Goal: Task Accomplishment & Management: Complete application form

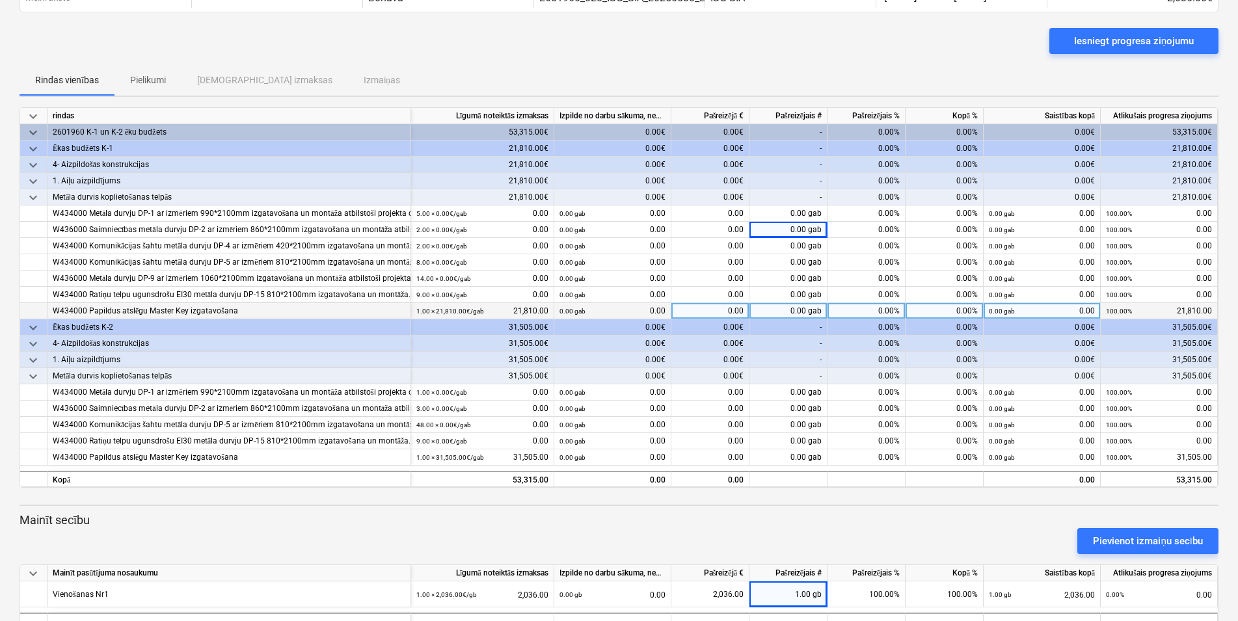
scroll to position [57, 0]
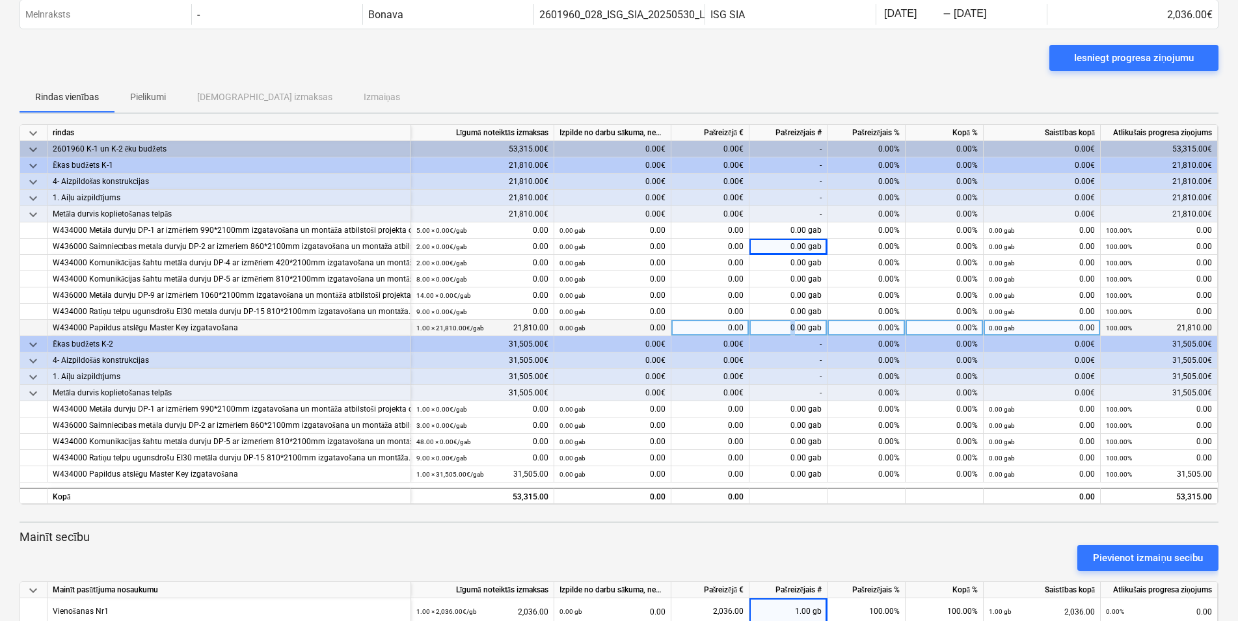
click at [796, 328] on div "0.00 gab" at bounding box center [789, 328] width 78 height 16
type input "0.5"
click at [798, 326] on div "0.50 gab" at bounding box center [789, 328] width 78 height 16
type input "6"
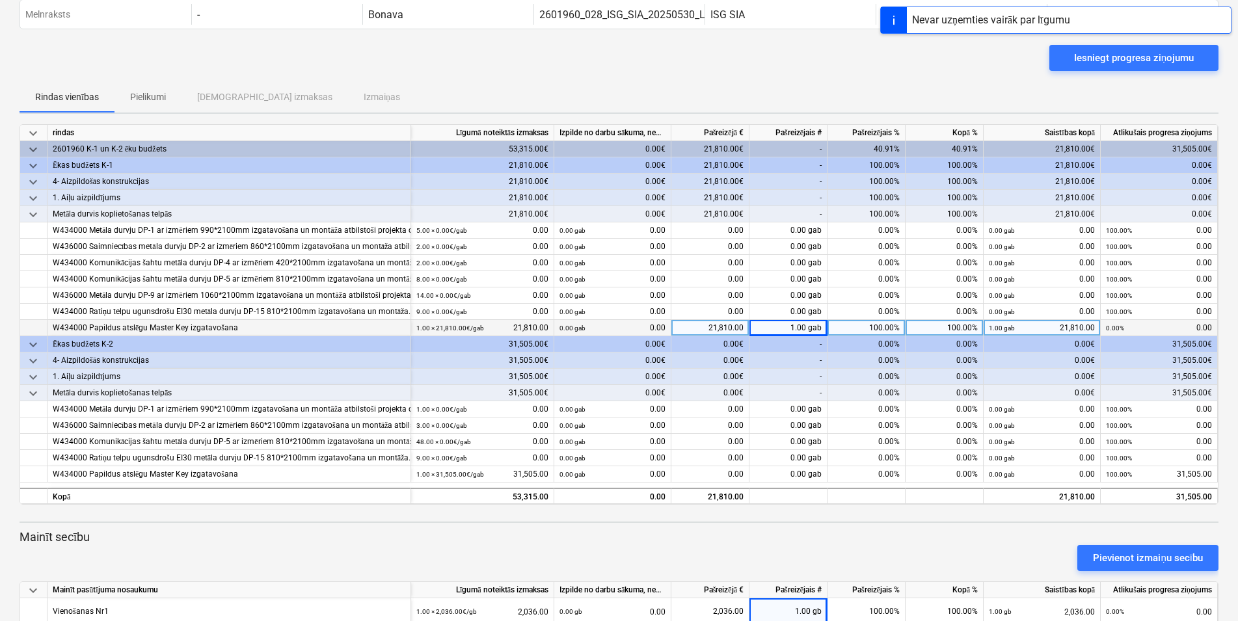
click at [796, 377] on div "-" at bounding box center [789, 377] width 78 height 16
click at [797, 329] on div "1.00 gab" at bounding box center [789, 328] width 78 height 16
type input "0.6"
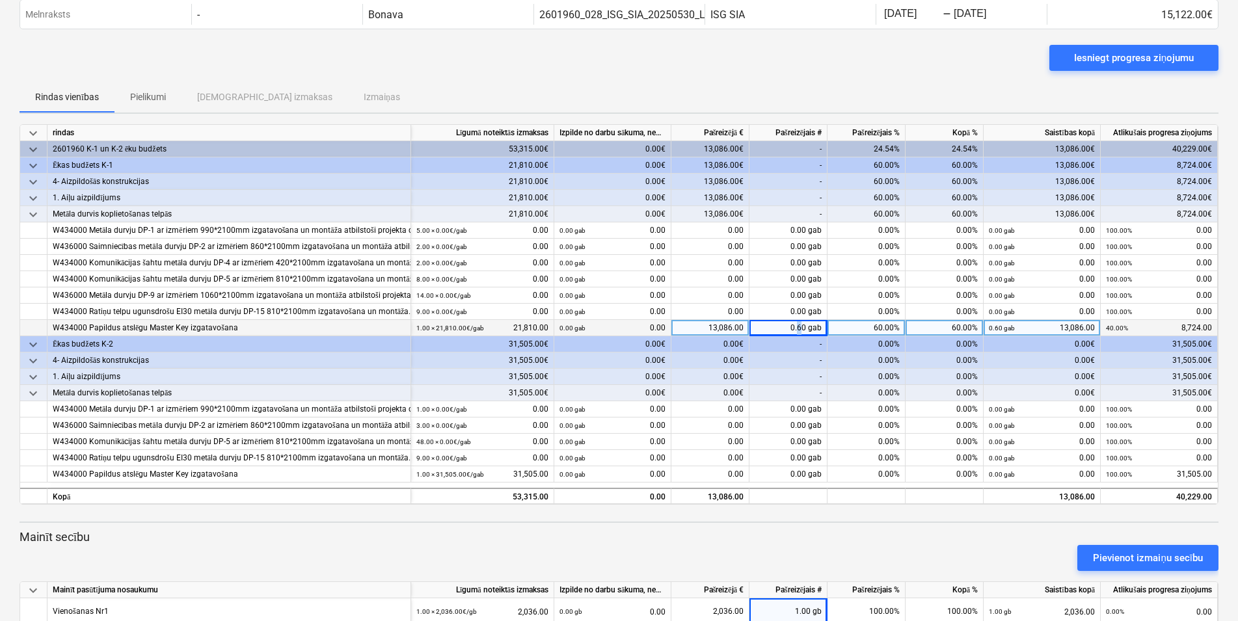
click at [798, 326] on div "0.60 gab" at bounding box center [789, 328] width 78 height 16
type input "0.5"
click at [820, 347] on div "-" at bounding box center [789, 344] width 78 height 16
click at [805, 327] on div "0.50 gab" at bounding box center [789, 328] width 78 height 16
type input "0.51"
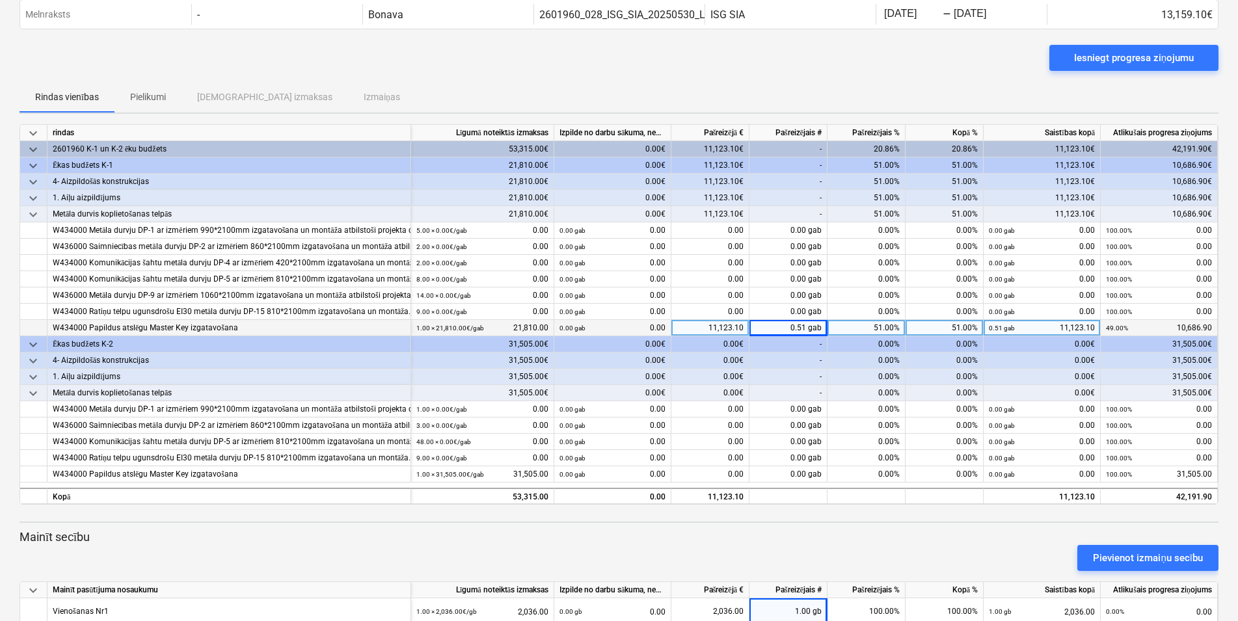
click at [803, 328] on div "0.51 gab" at bounding box center [789, 328] width 78 height 16
type input "0.5"
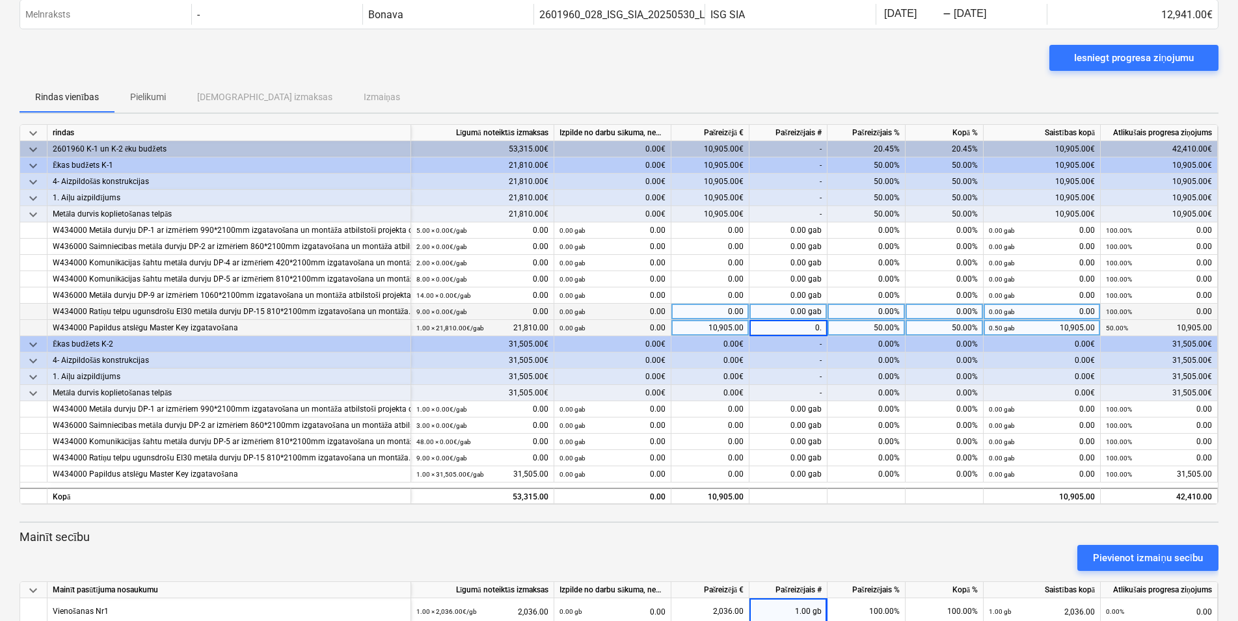
type input "0.5"
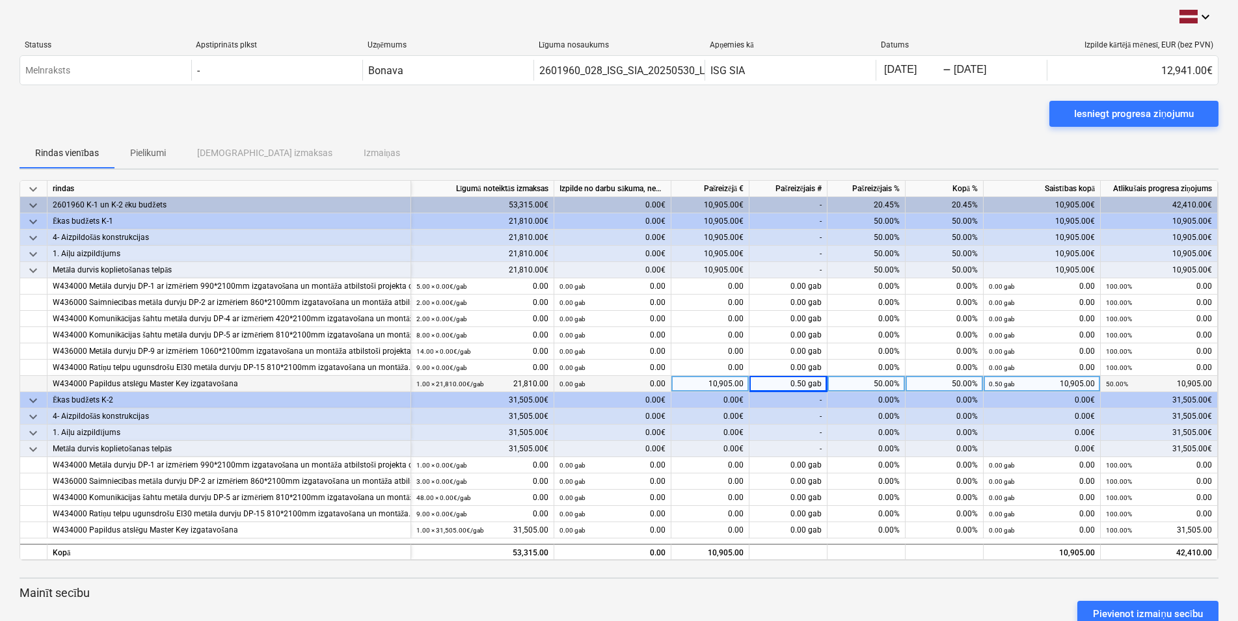
scroll to position [0, 0]
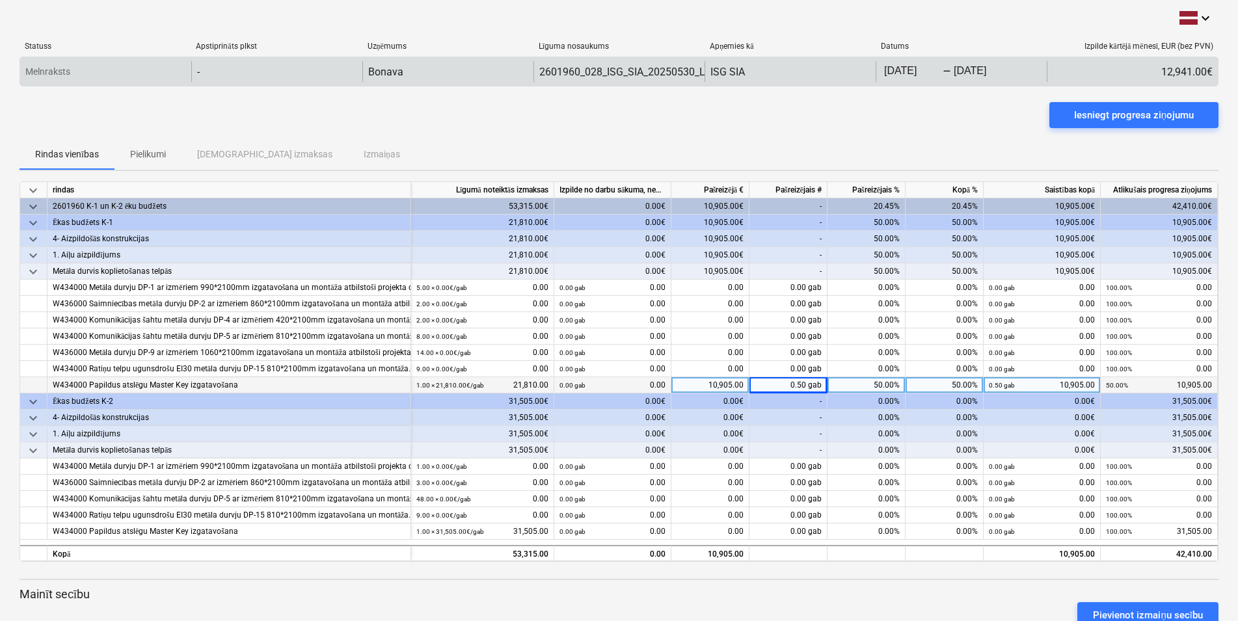
click at [976, 73] on input "[DATE]" at bounding box center [981, 71] width 61 height 18
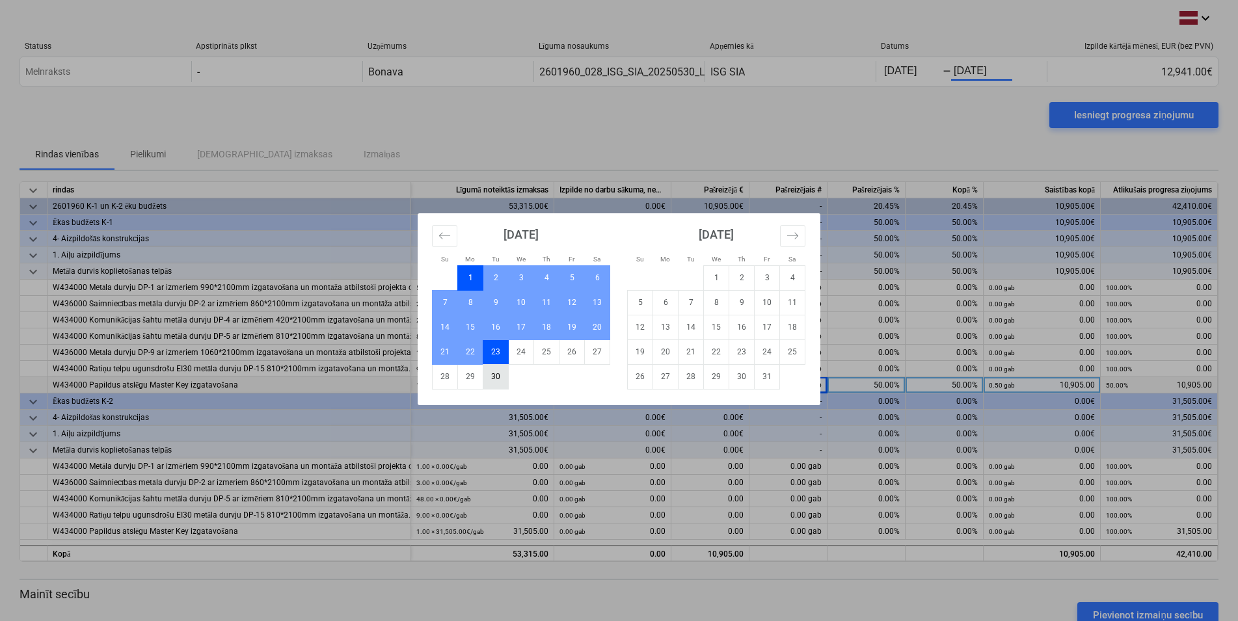
click at [497, 374] on td "30" at bounding box center [495, 376] width 25 height 25
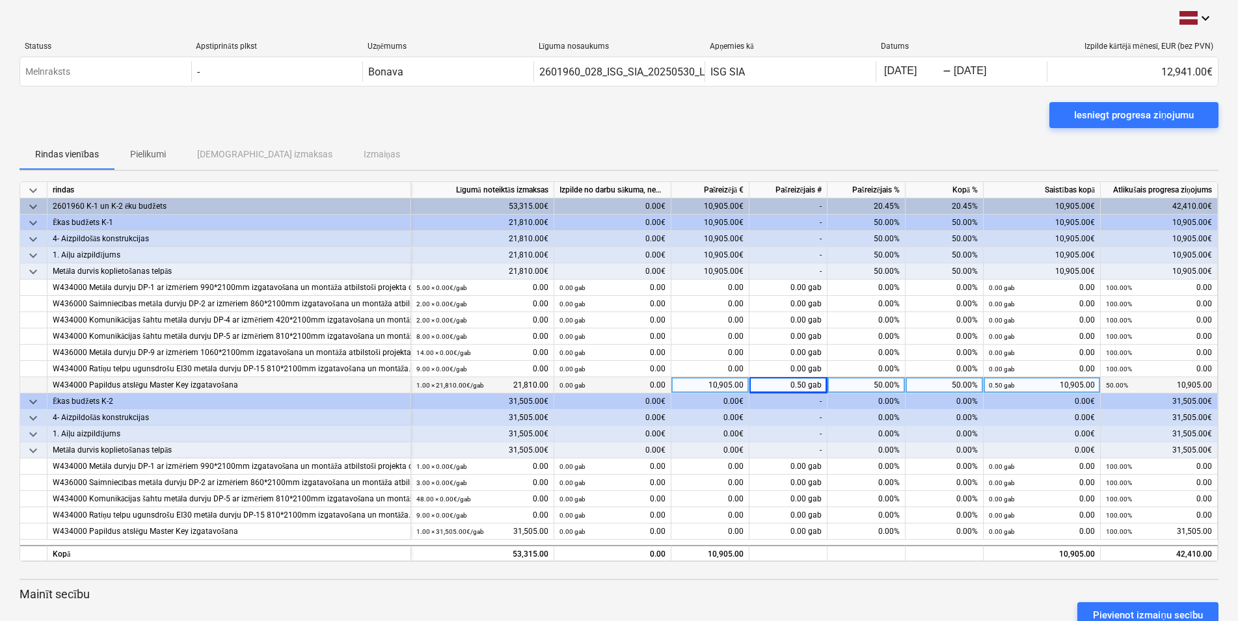
click at [805, 383] on div "0.50 gab" at bounding box center [789, 385] width 78 height 16
type input "0.505"
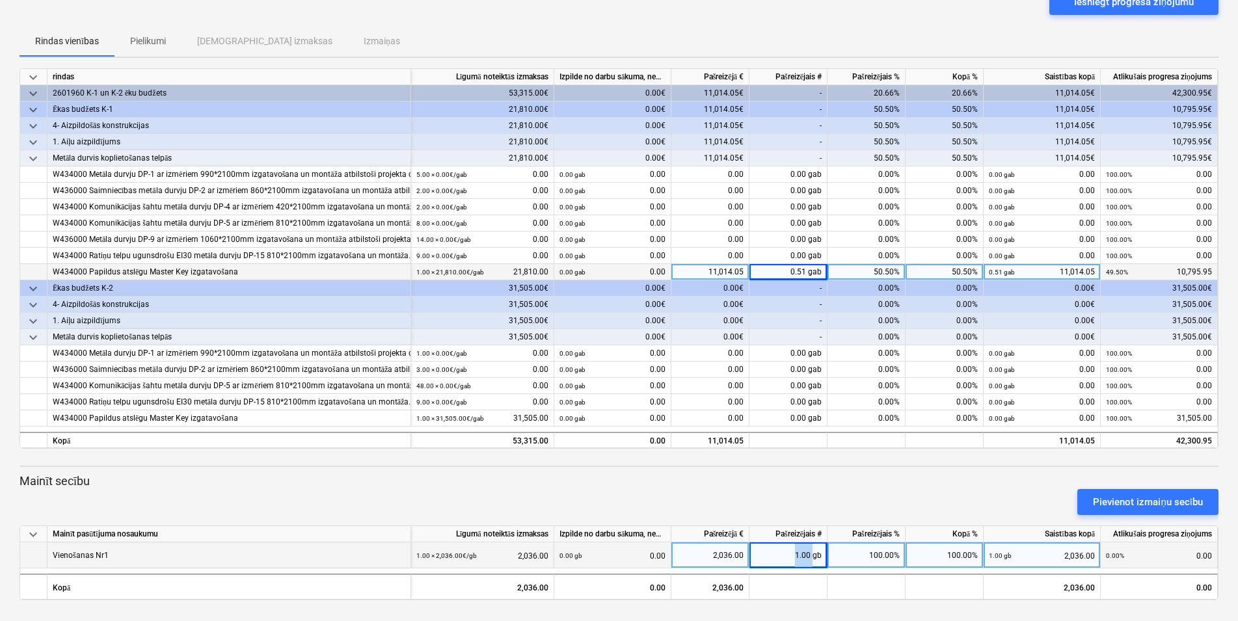
drag, startPoint x: 794, startPoint y: 544, endPoint x: 814, endPoint y: 546, distance: 19.6
click at [814, 546] on div "1.00 gb" at bounding box center [789, 556] width 78 height 26
type input "0.8"
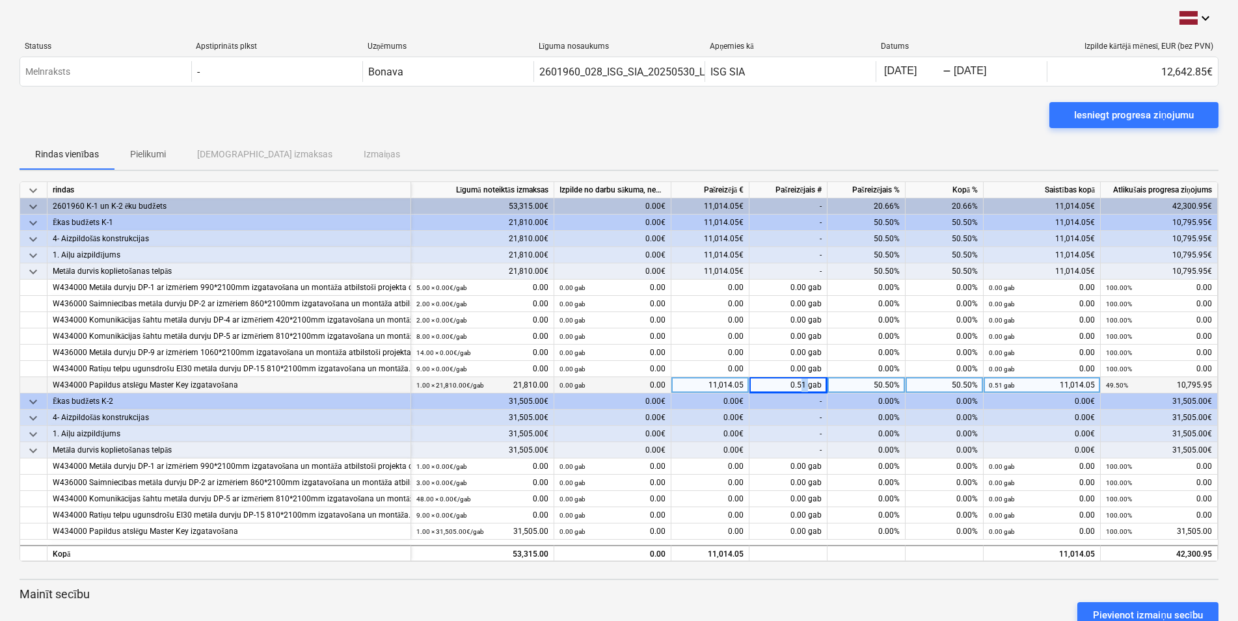
click at [809, 385] on div "0.51 gab" at bounding box center [789, 385] width 78 height 16
type input "5"
type input "0.55"
click at [802, 384] on div "0.55 gab" at bounding box center [789, 385] width 78 height 16
type input "3"
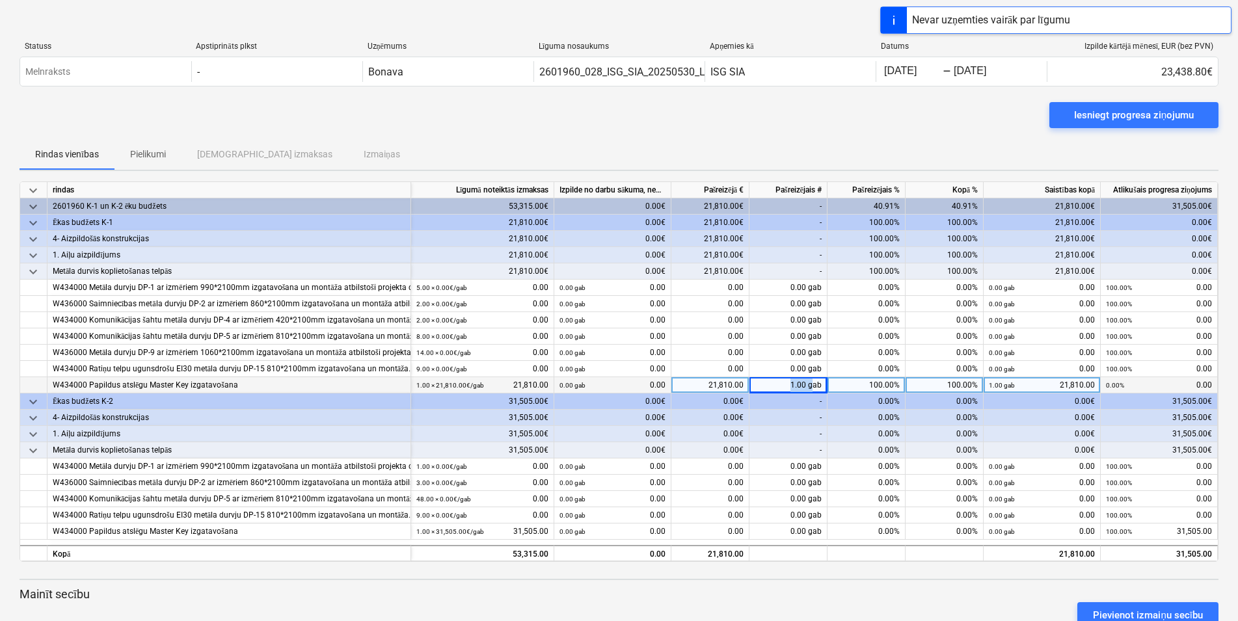
drag, startPoint x: 790, startPoint y: 386, endPoint x: 813, endPoint y: 390, distance: 22.5
click at [813, 390] on div "1.00 gab" at bounding box center [789, 385] width 78 height 16
drag, startPoint x: 788, startPoint y: 381, endPoint x: 827, endPoint y: 386, distance: 39.4
click at [827, 386] on input "1" at bounding box center [788, 385] width 77 height 16
type input "0.52"
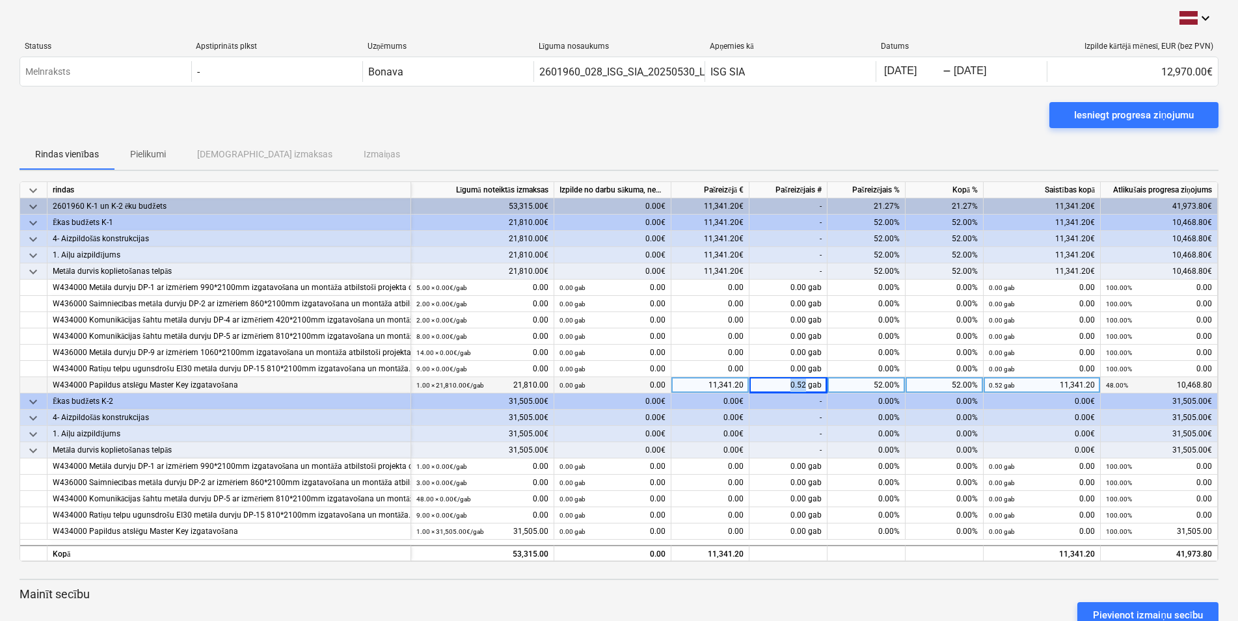
drag, startPoint x: 797, startPoint y: 387, endPoint x: 807, endPoint y: 388, distance: 9.8
click at [807, 388] on div "0.52 gab" at bounding box center [789, 385] width 78 height 16
type input "0.53"
click at [805, 385] on div "0.53 gab" at bounding box center [789, 385] width 78 height 16
type input "2"
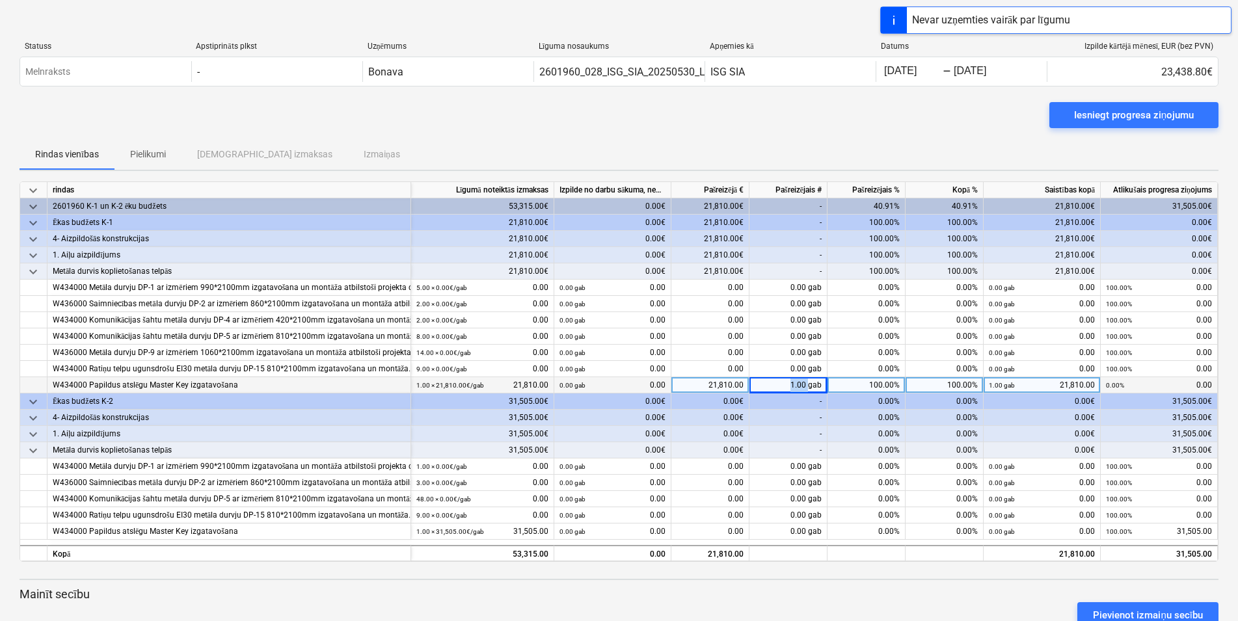
drag, startPoint x: 787, startPoint y: 385, endPoint x: 808, endPoint y: 388, distance: 21.0
click at [808, 388] on div "1.00 gab" at bounding box center [789, 385] width 78 height 16
type input "0.52"
click at [805, 383] on div "0.52 gab" at bounding box center [789, 385] width 78 height 16
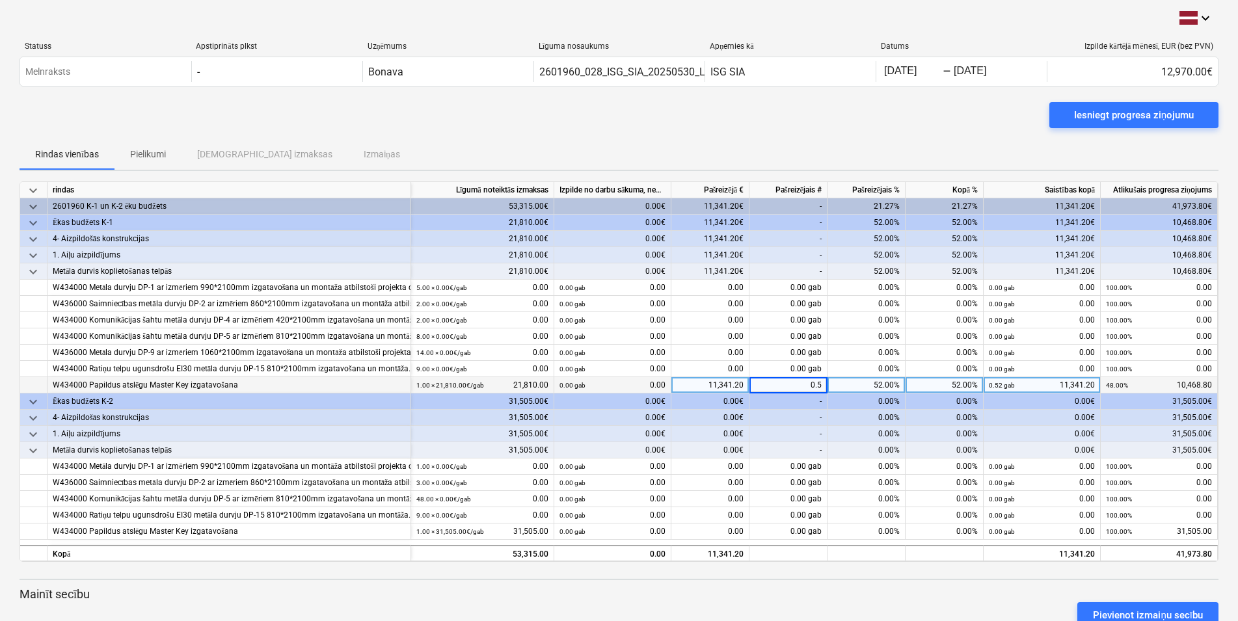
type input "0.53"
drag, startPoint x: 800, startPoint y: 384, endPoint x: 807, endPoint y: 384, distance: 7.8
click at [807, 384] on div "0.53 gab" at bounding box center [789, 385] width 78 height 16
type input "6"
type input "0.6"
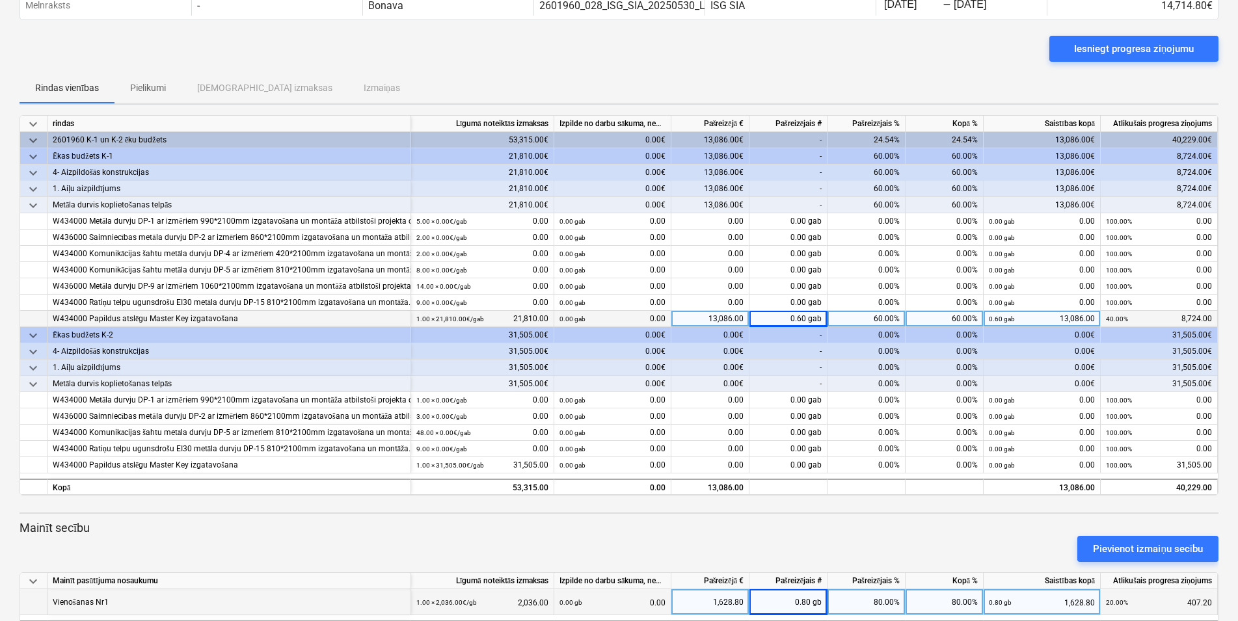
scroll to position [124, 0]
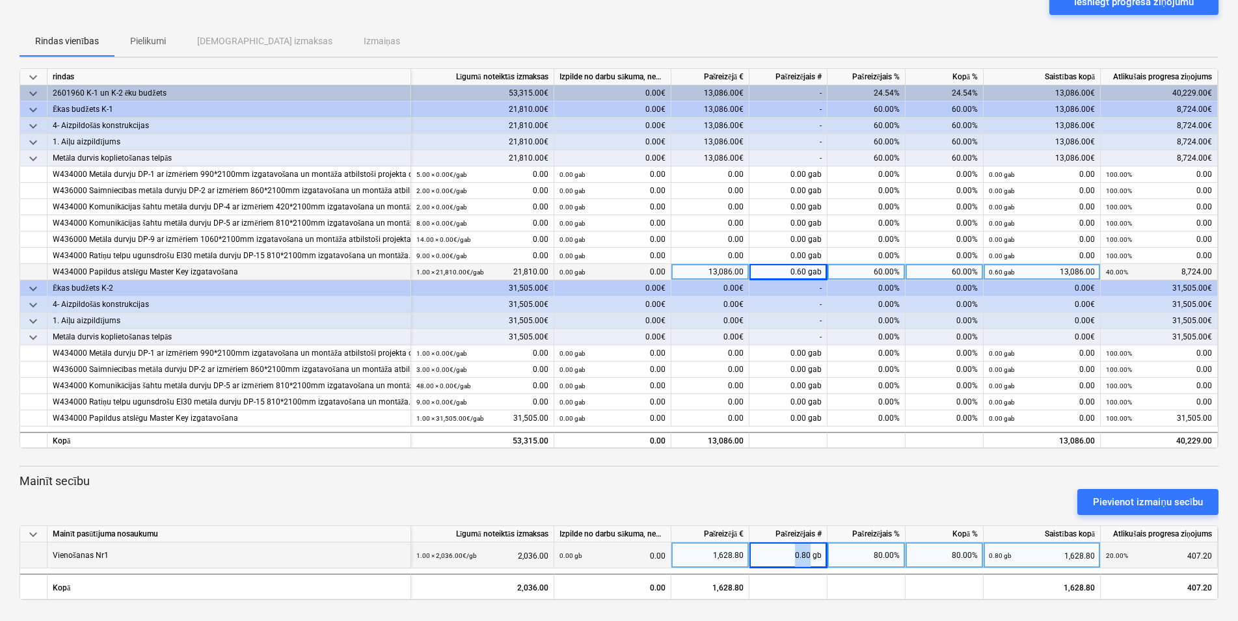
drag, startPoint x: 796, startPoint y: 544, endPoint x: 812, endPoint y: 542, distance: 16.4
click at [812, 543] on div "0.80 gb" at bounding box center [789, 556] width 78 height 26
type input "0.7"
drag, startPoint x: 790, startPoint y: 545, endPoint x: 809, endPoint y: 547, distance: 18.9
click at [809, 547] on div "0.70 gb" at bounding box center [789, 556] width 78 height 26
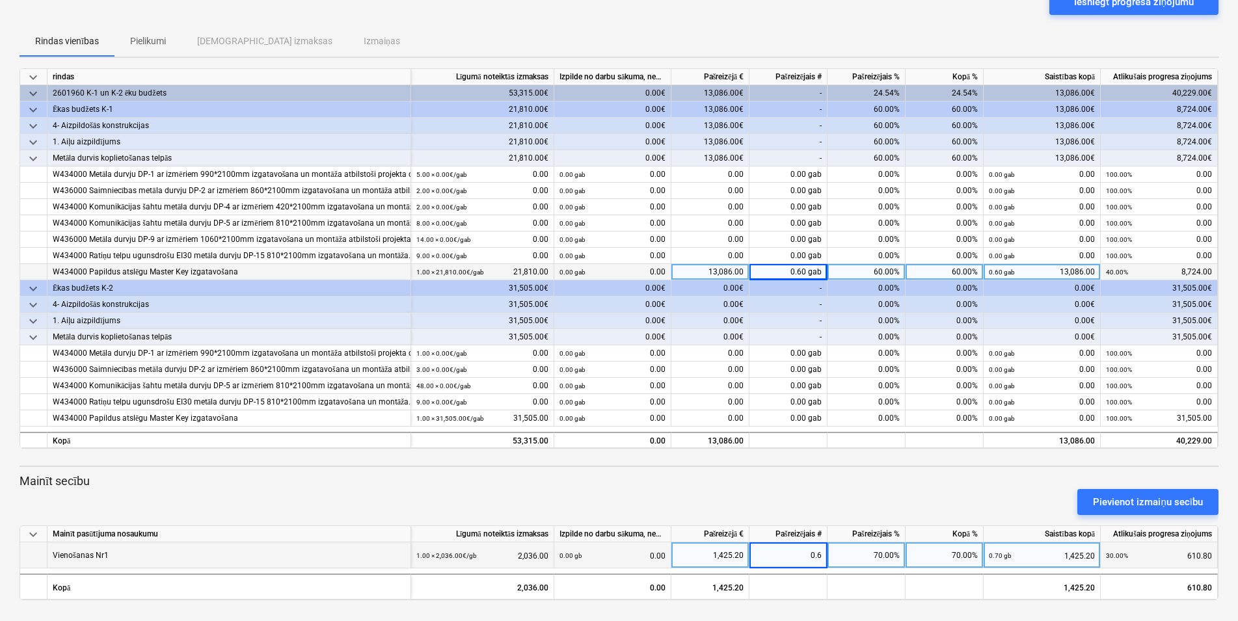
type input "0.65"
drag, startPoint x: 794, startPoint y: 547, endPoint x: 813, endPoint y: 542, distance: 20.0
click at [813, 543] on div "0.65 gb" at bounding box center [789, 556] width 78 height 26
type input "0.6"
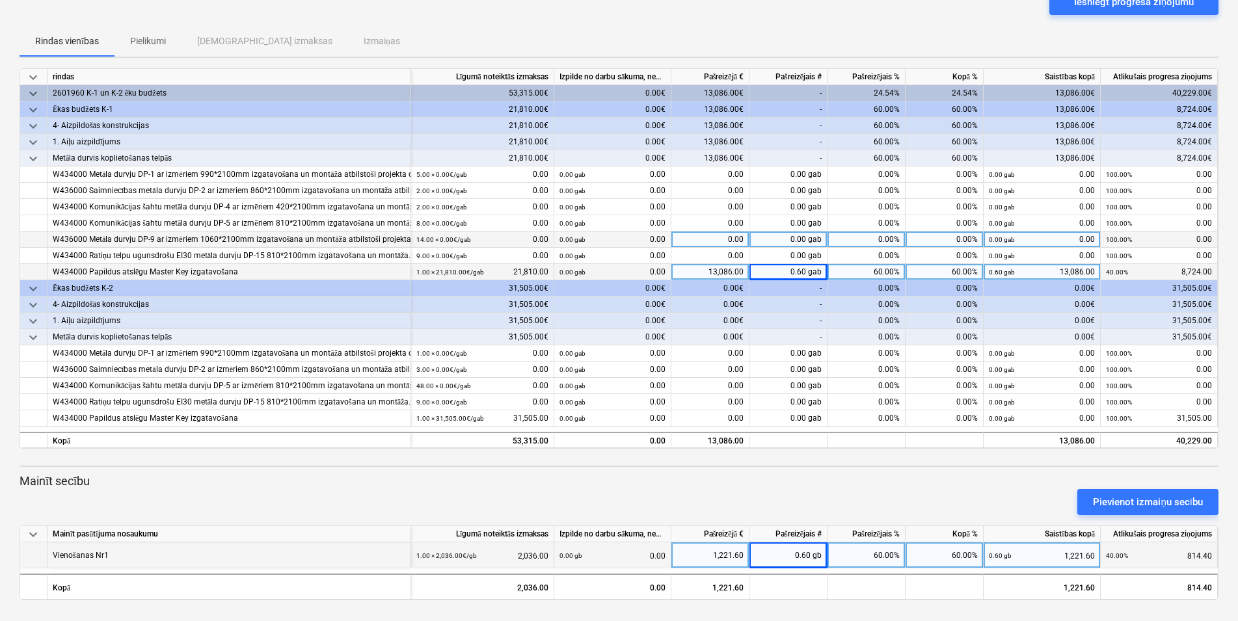
scroll to position [0, 0]
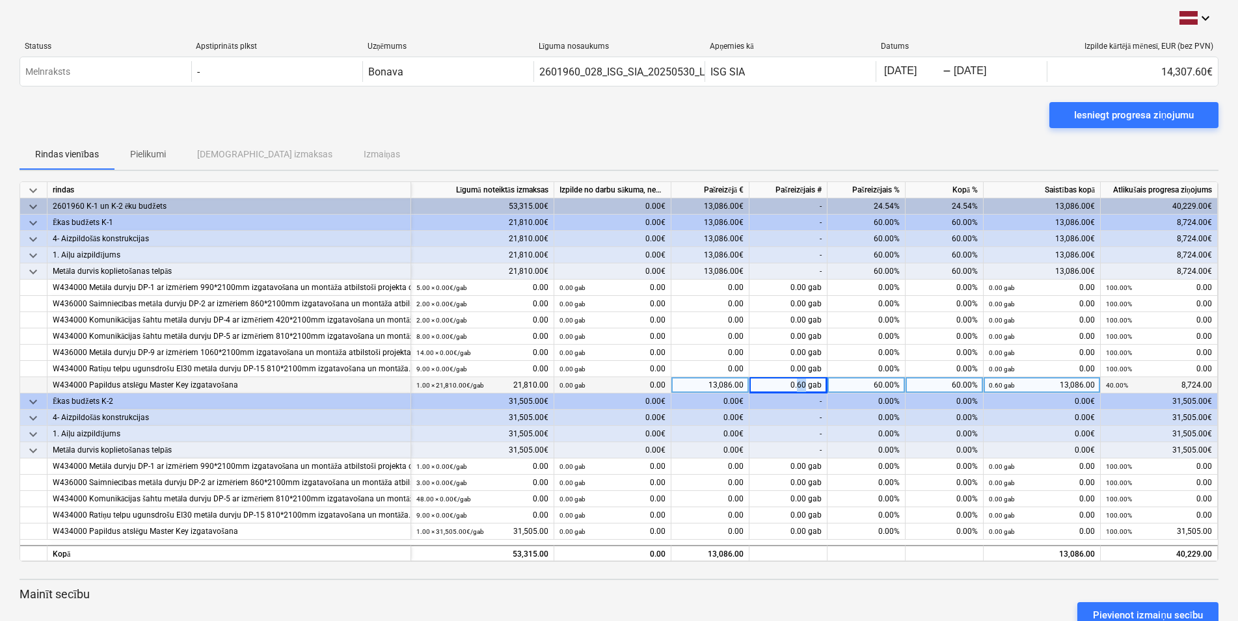
drag, startPoint x: 806, startPoint y: 384, endPoint x: 798, endPoint y: 383, distance: 7.9
click at [798, 383] on div "0.60 gab" at bounding box center [789, 385] width 78 height 16
type input "5"
drag, startPoint x: 786, startPoint y: 386, endPoint x: 807, endPoint y: 387, distance: 20.8
click at [807, 387] on div "1.00 gab" at bounding box center [789, 385] width 78 height 16
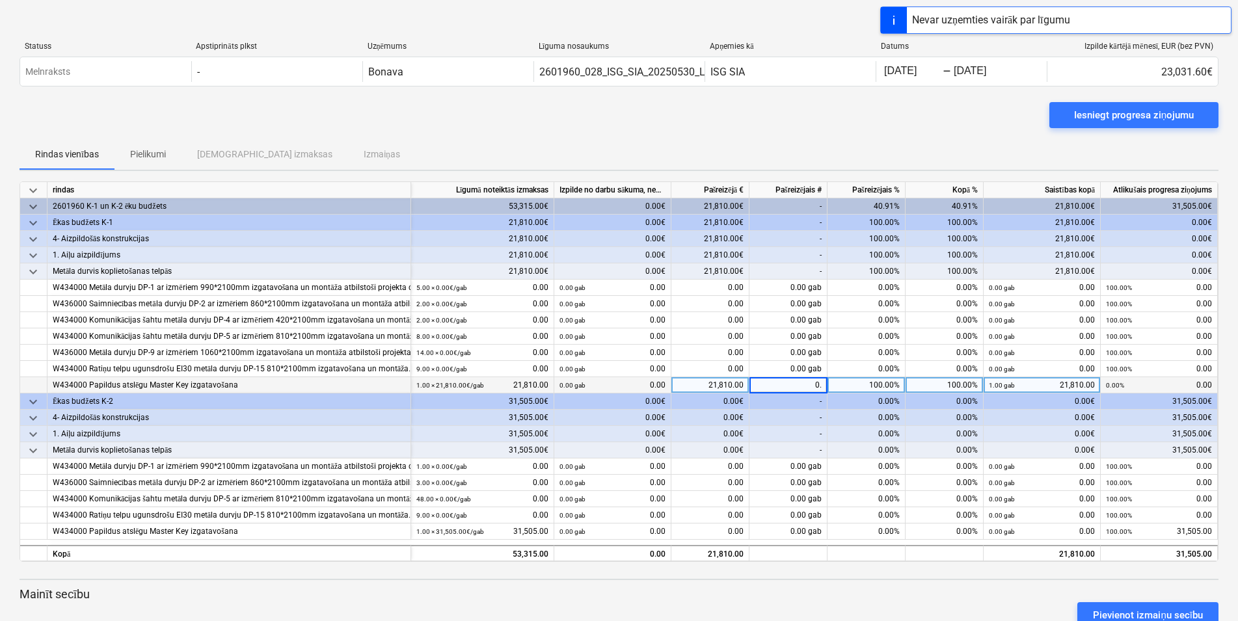
type input "0.5"
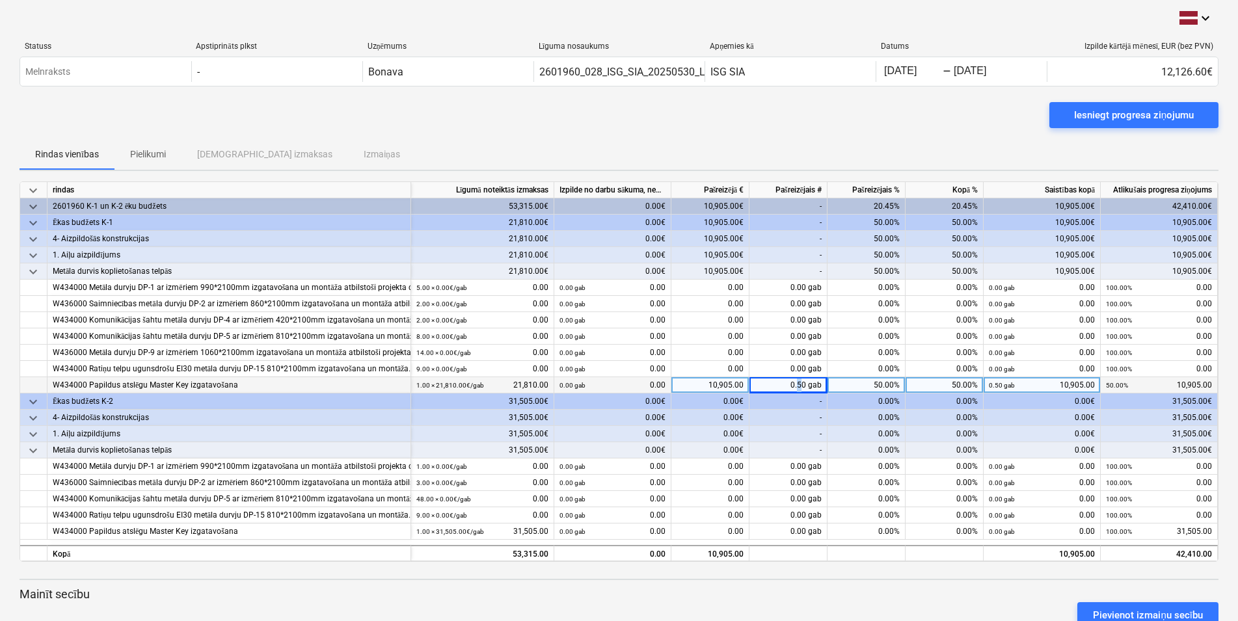
click at [799, 384] on div "0.50 gab" at bounding box center [789, 385] width 78 height 16
type input "6"
click at [807, 385] on div "1.00 gab" at bounding box center [789, 385] width 78 height 16
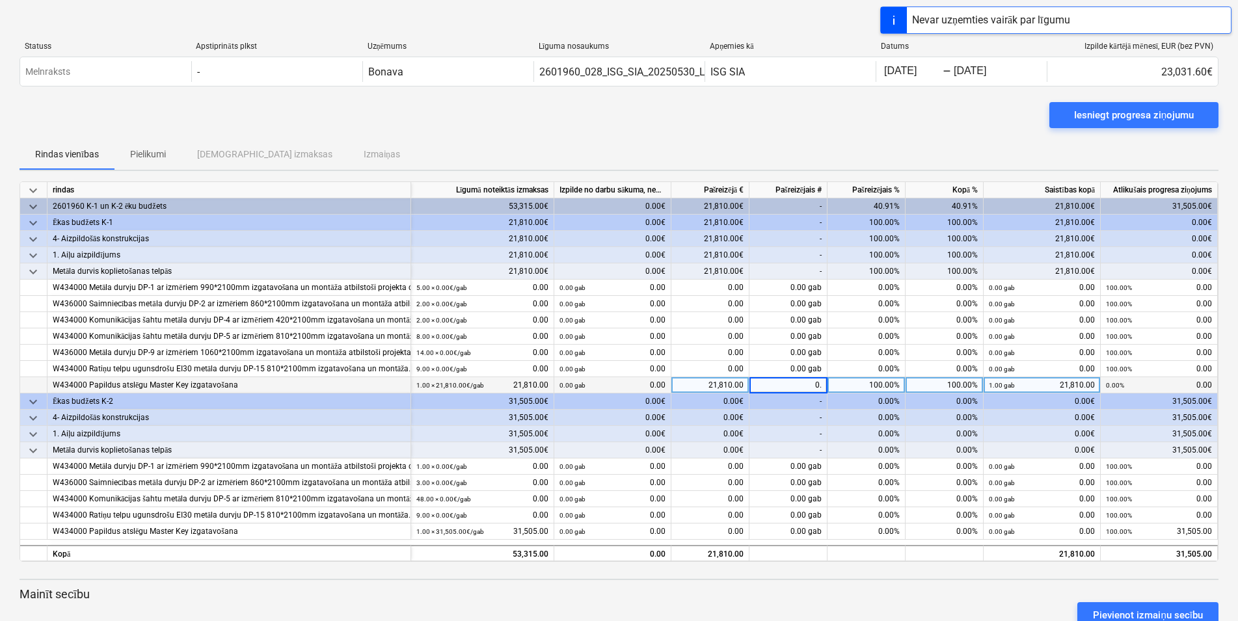
type input "0.6"
drag, startPoint x: 807, startPoint y: 385, endPoint x: 790, endPoint y: 381, distance: 17.9
click at [790, 381] on div "0.60 gab" at bounding box center [789, 385] width 78 height 16
type input "0.5"
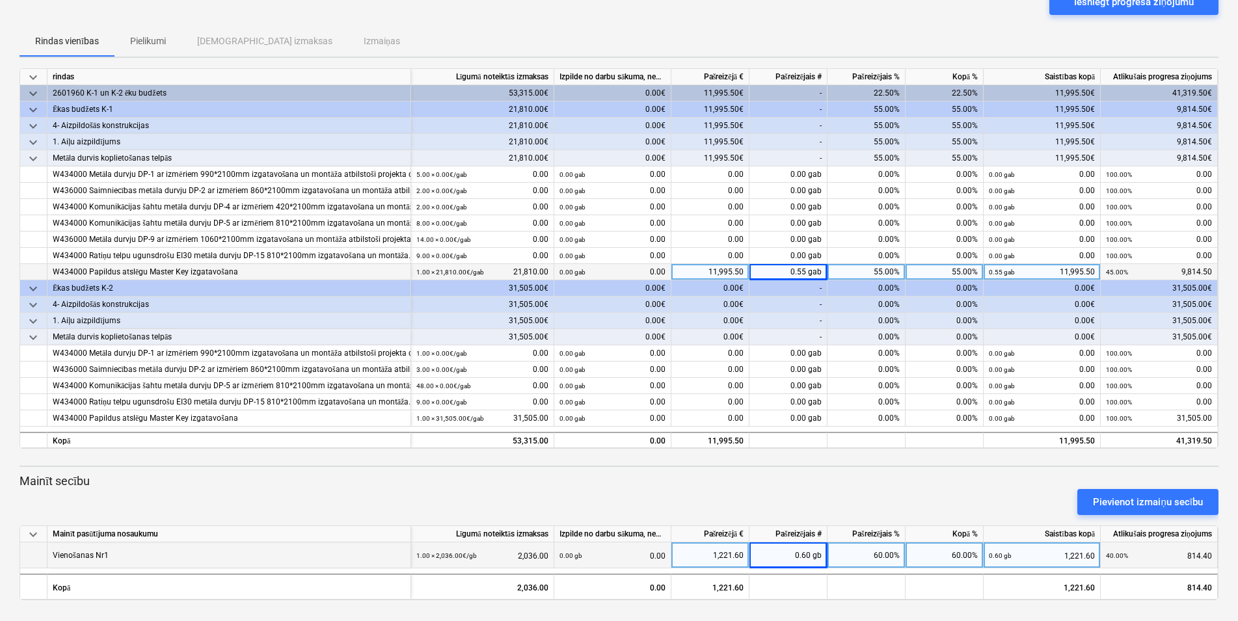
scroll to position [124, 0]
click at [809, 543] on div "0.60 gb" at bounding box center [789, 556] width 78 height 26
type input "0.55"
click at [811, 543] on div "0.55 gb" at bounding box center [789, 556] width 78 height 26
type input "0.5"
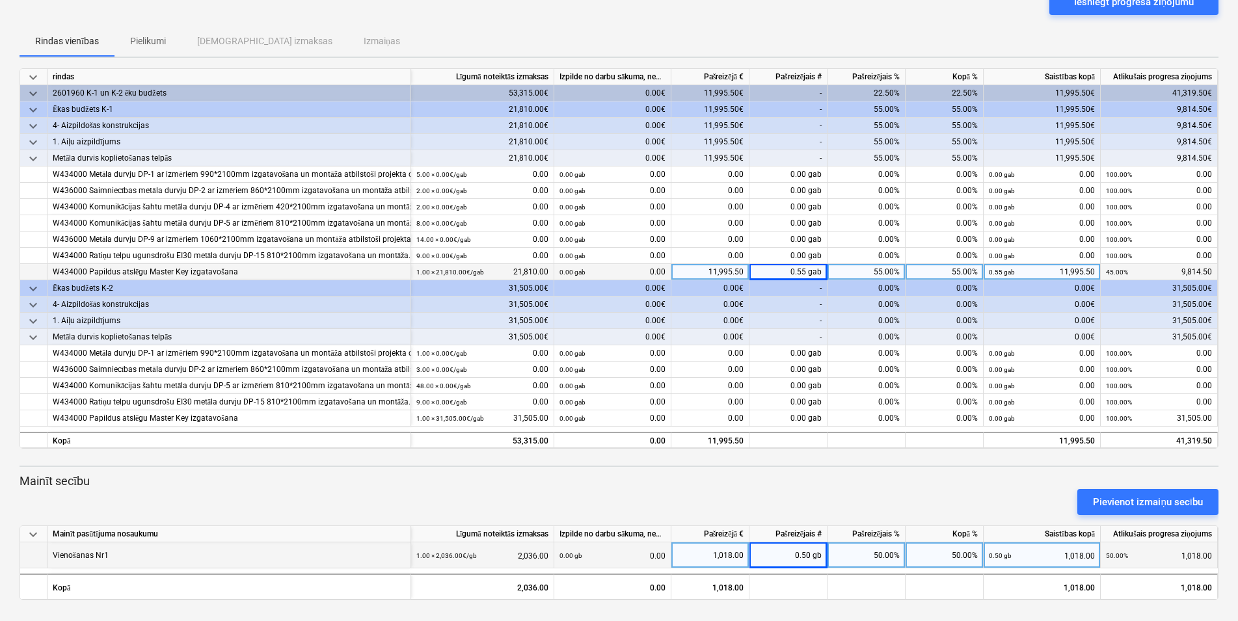
click at [811, 543] on div "0.50 gb" at bounding box center [789, 556] width 78 height 26
type input "0.55"
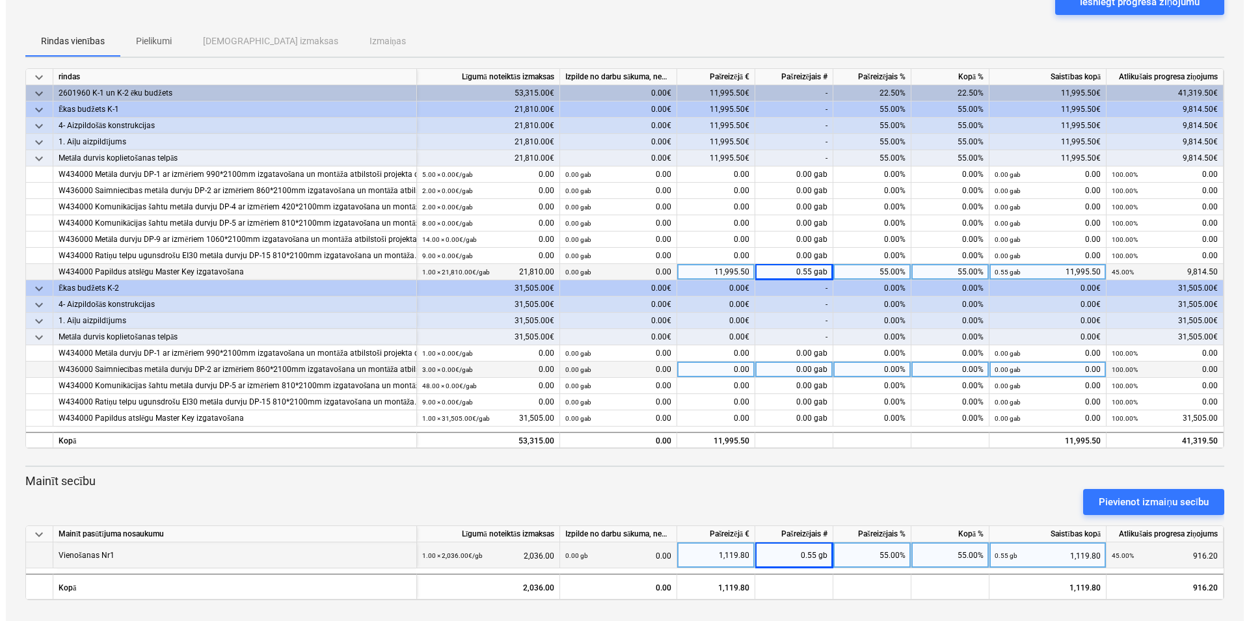
scroll to position [0, 0]
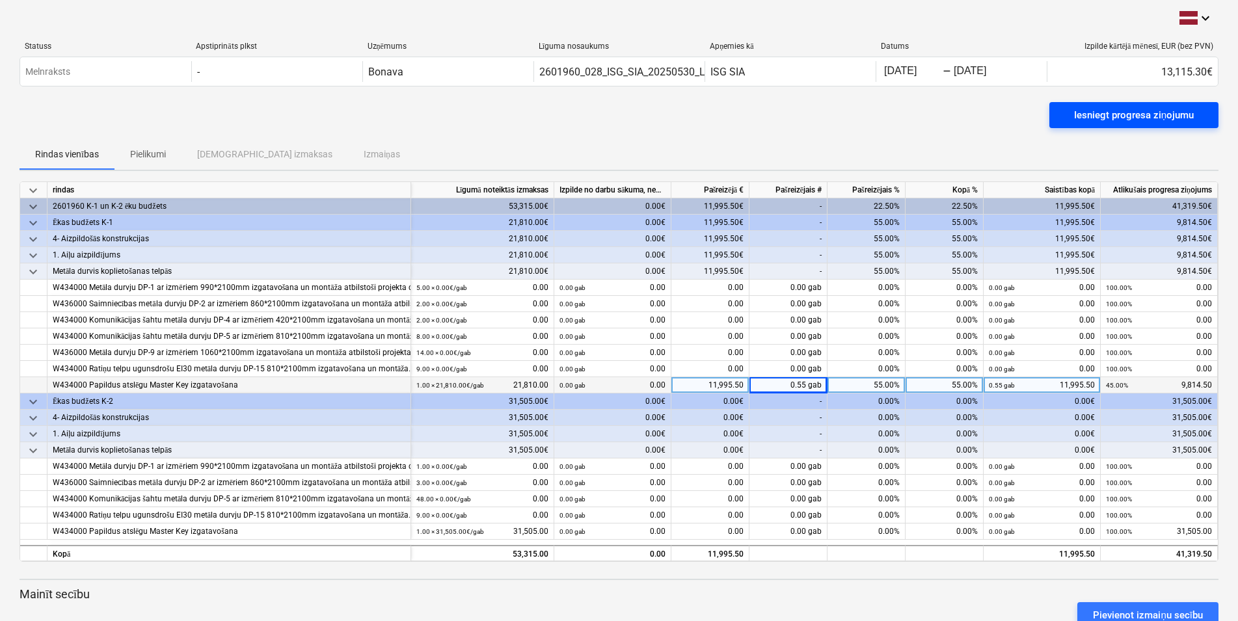
click at [1124, 118] on div "Iesniegt progresa ziņojumu" at bounding box center [1134, 115] width 120 height 17
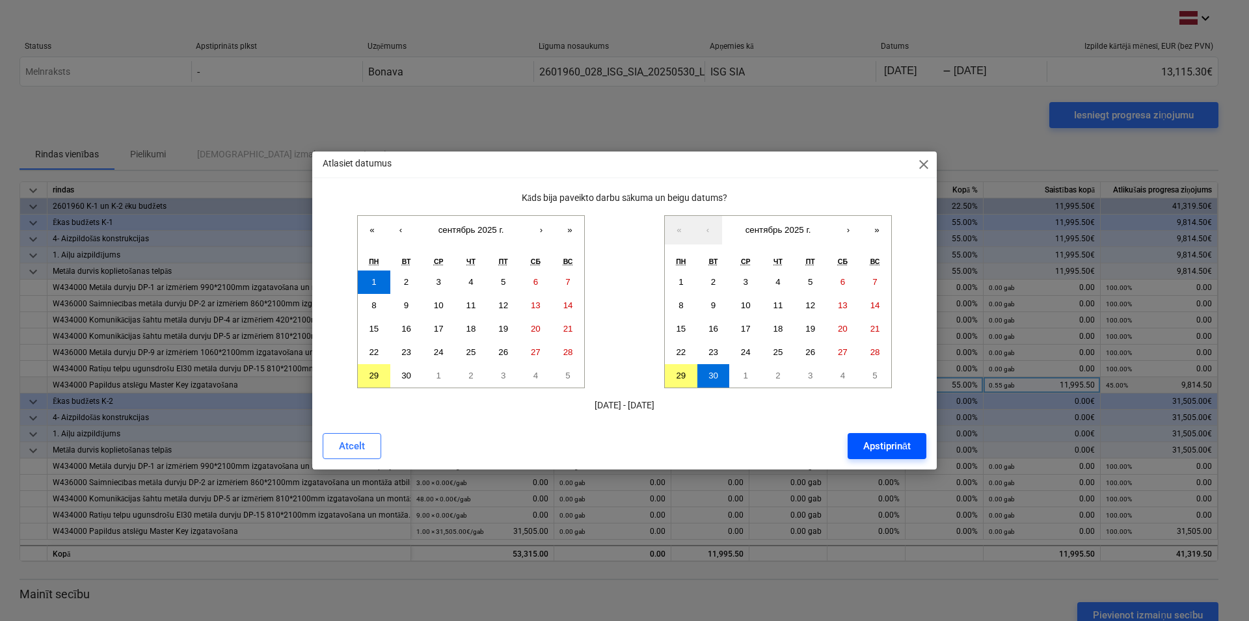
click at [880, 446] on div "Apstiprināt" at bounding box center [886, 446] width 47 height 17
